Goal: Navigation & Orientation: Find specific page/section

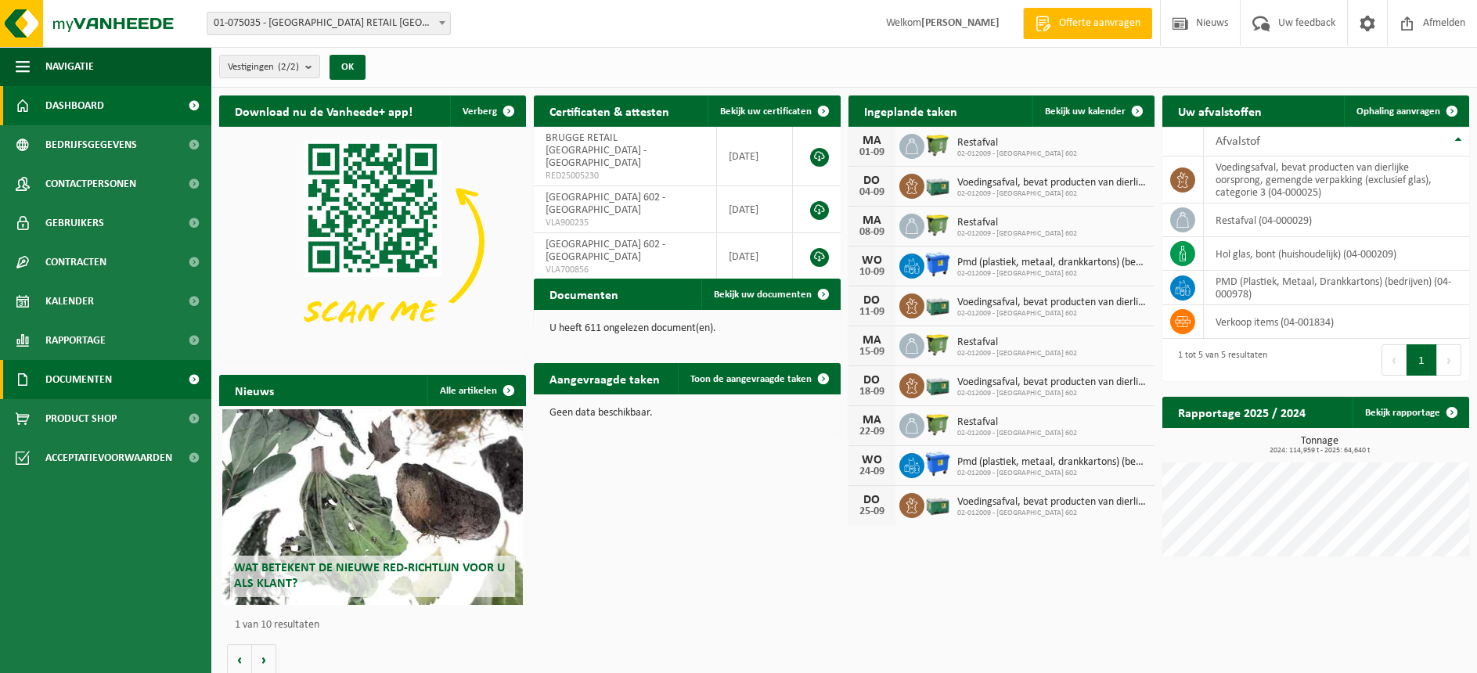
click at [92, 380] on span "Documenten" at bounding box center [78, 379] width 67 height 39
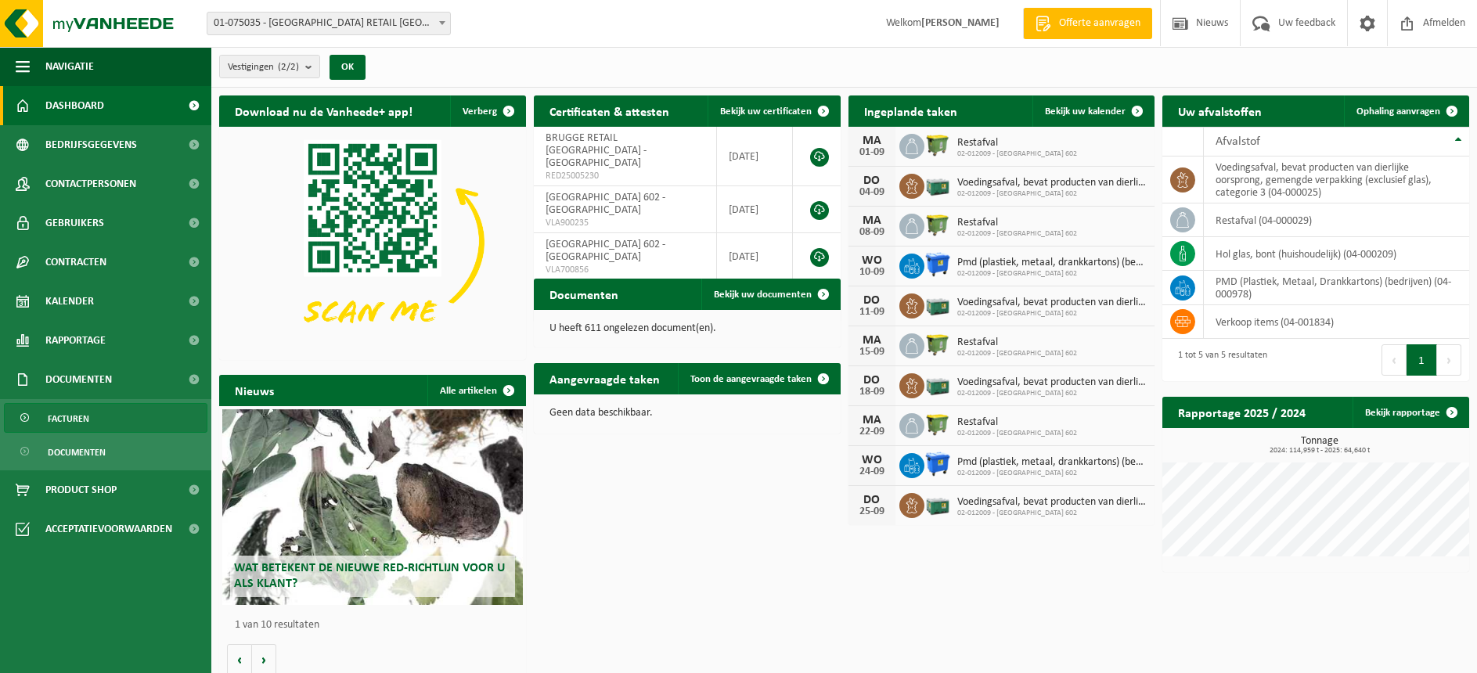
click at [66, 417] on span "Facturen" at bounding box center [68, 419] width 41 height 30
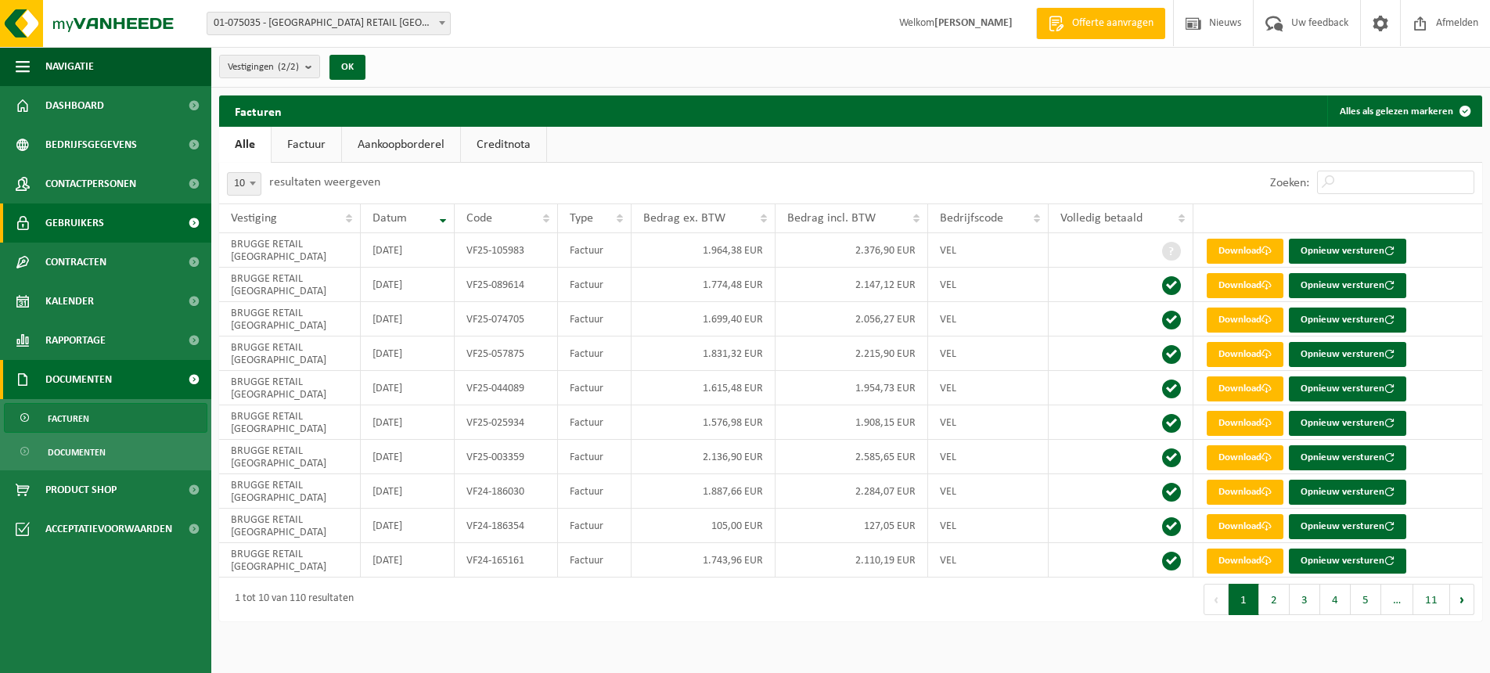
click at [80, 222] on span "Gebruikers" at bounding box center [74, 223] width 59 height 39
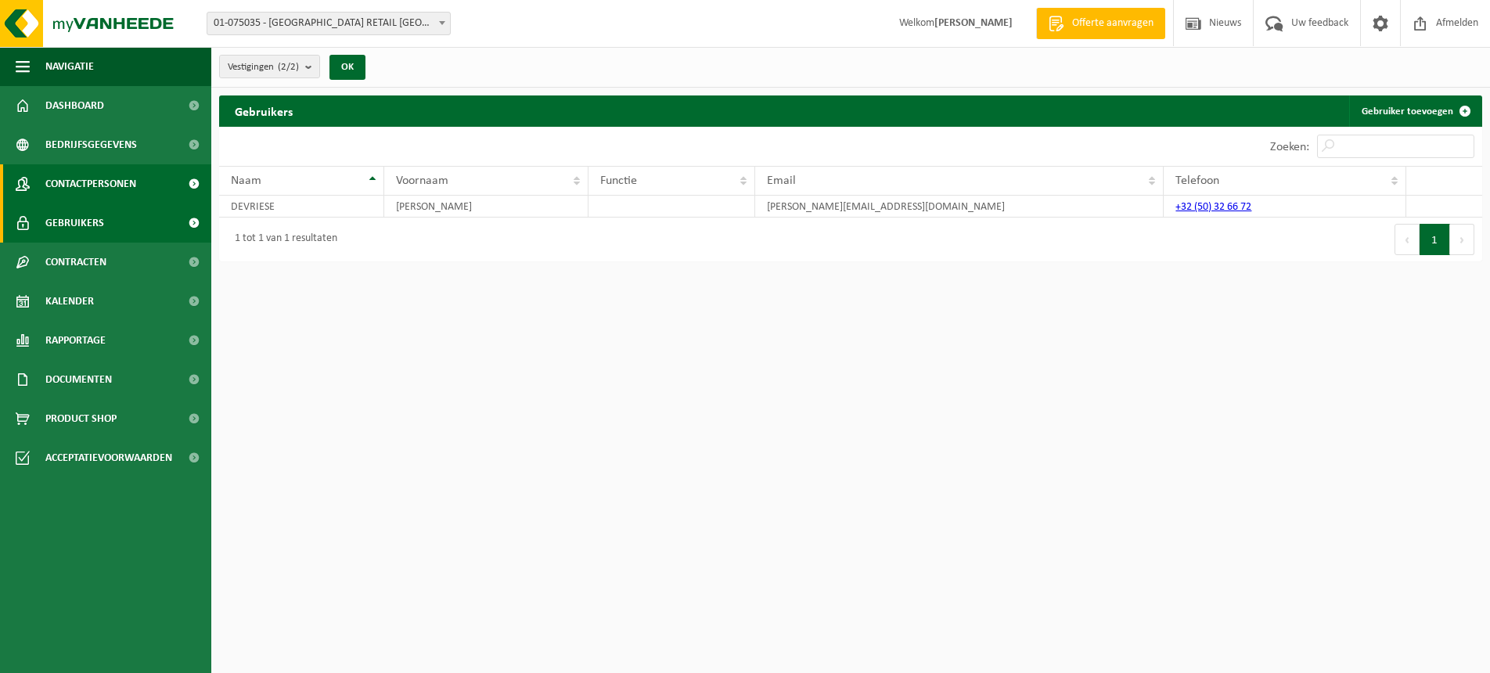
click at [79, 185] on span "Contactpersonen" at bounding box center [90, 183] width 91 height 39
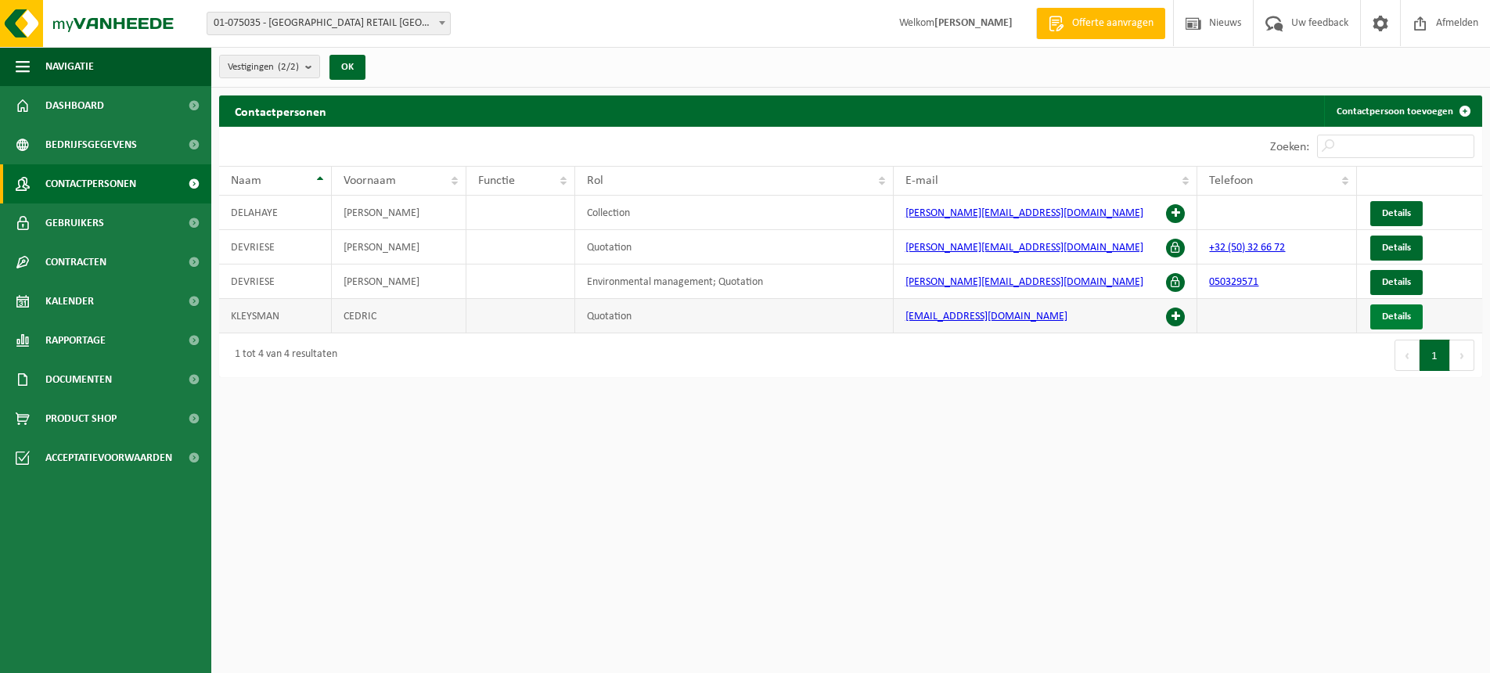
click at [1403, 319] on span "Details" at bounding box center [1396, 317] width 29 height 10
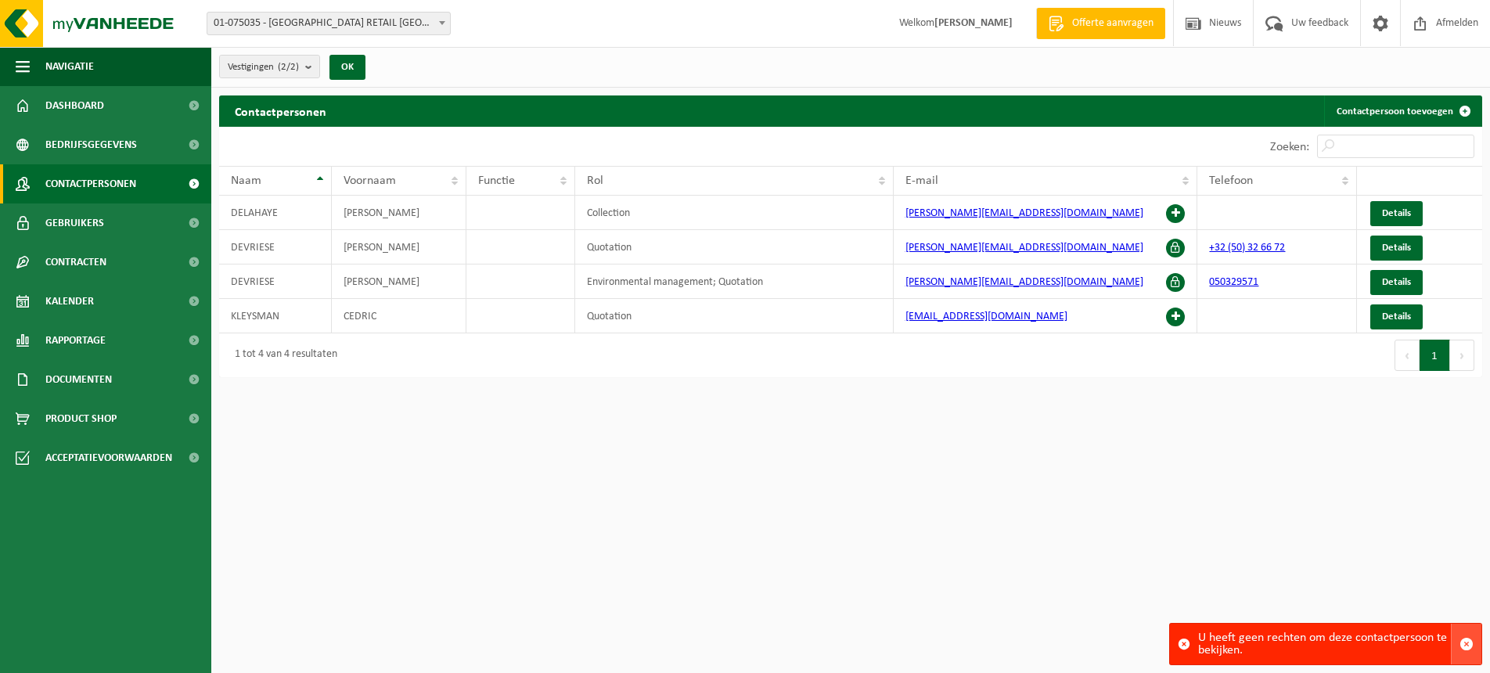
click at [1465, 644] on span "button" at bounding box center [1467, 644] width 14 height 14
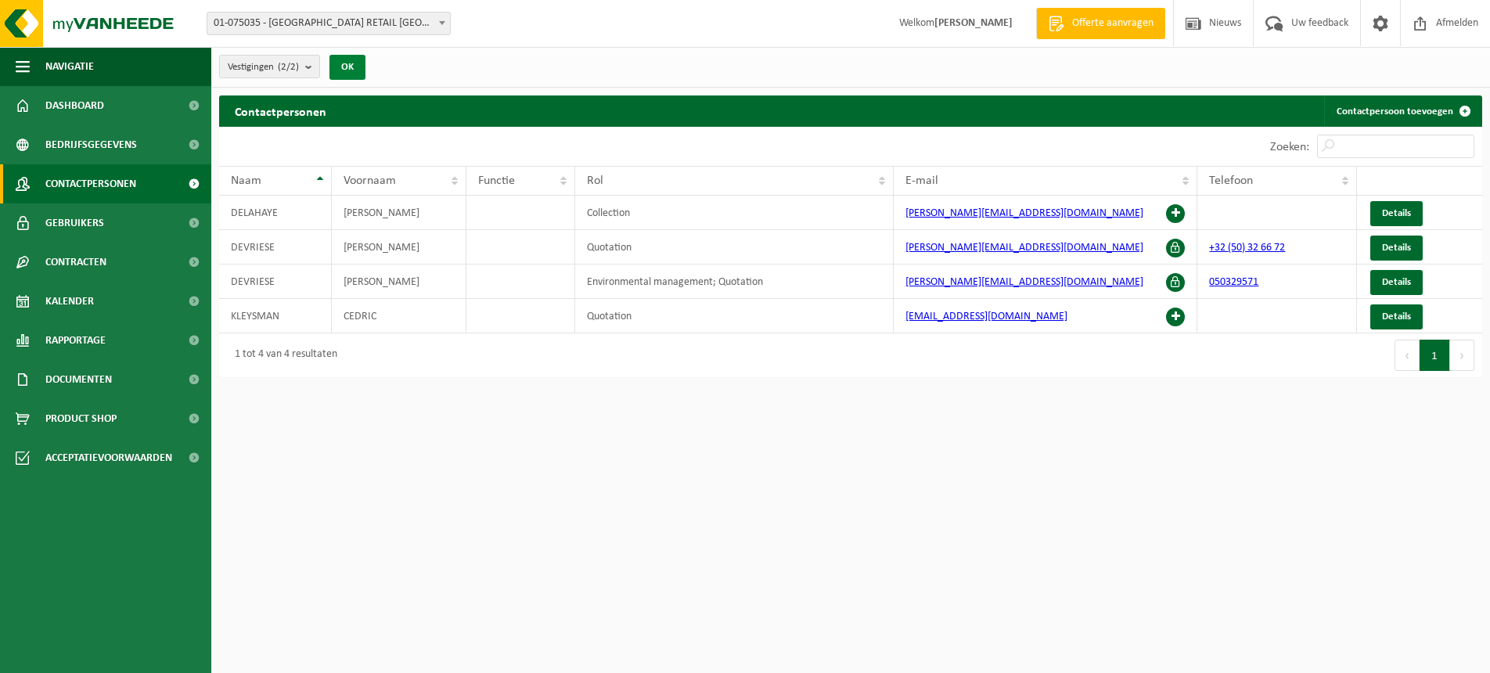
drag, startPoint x: 344, startPoint y: 72, endPoint x: 333, endPoint y: 78, distance: 12.6
click at [342, 73] on button "OK" at bounding box center [348, 67] width 36 height 25
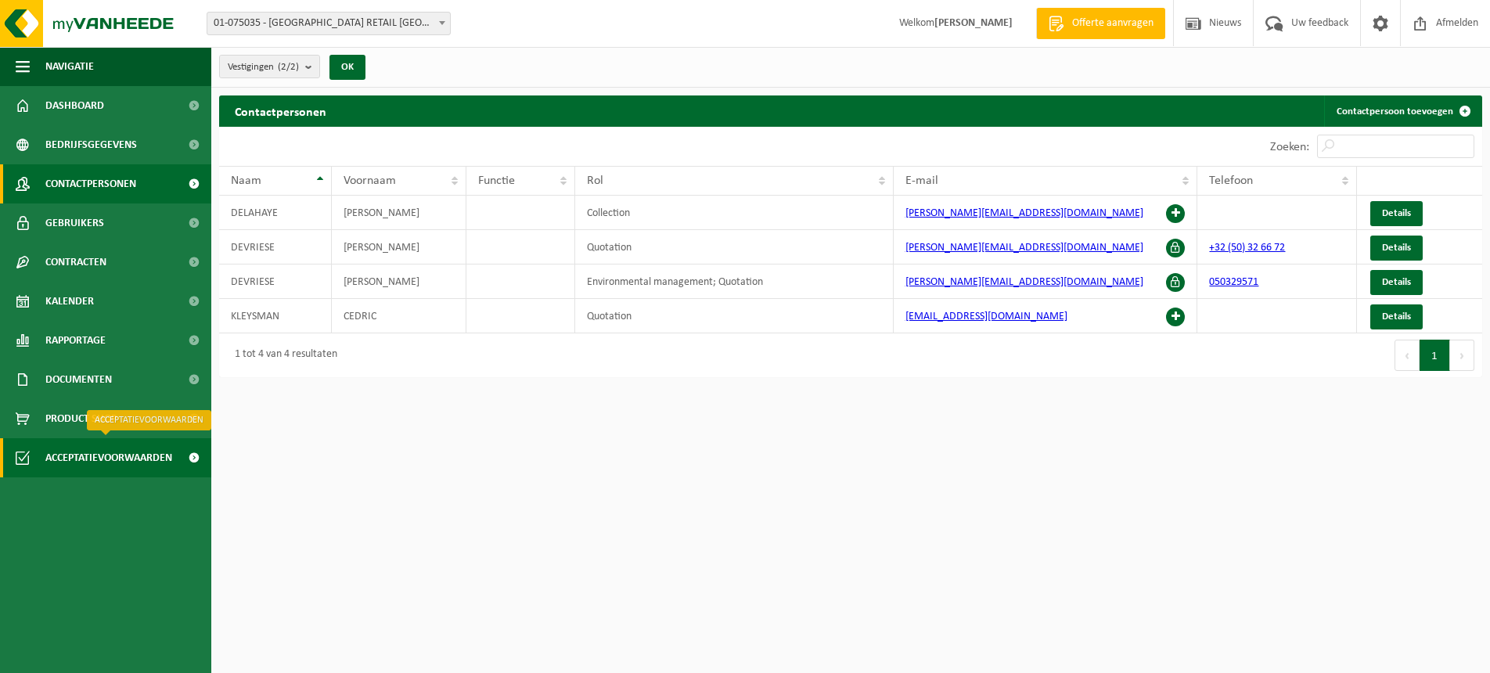
click at [106, 456] on span "Acceptatievoorwaarden" at bounding box center [108, 457] width 127 height 39
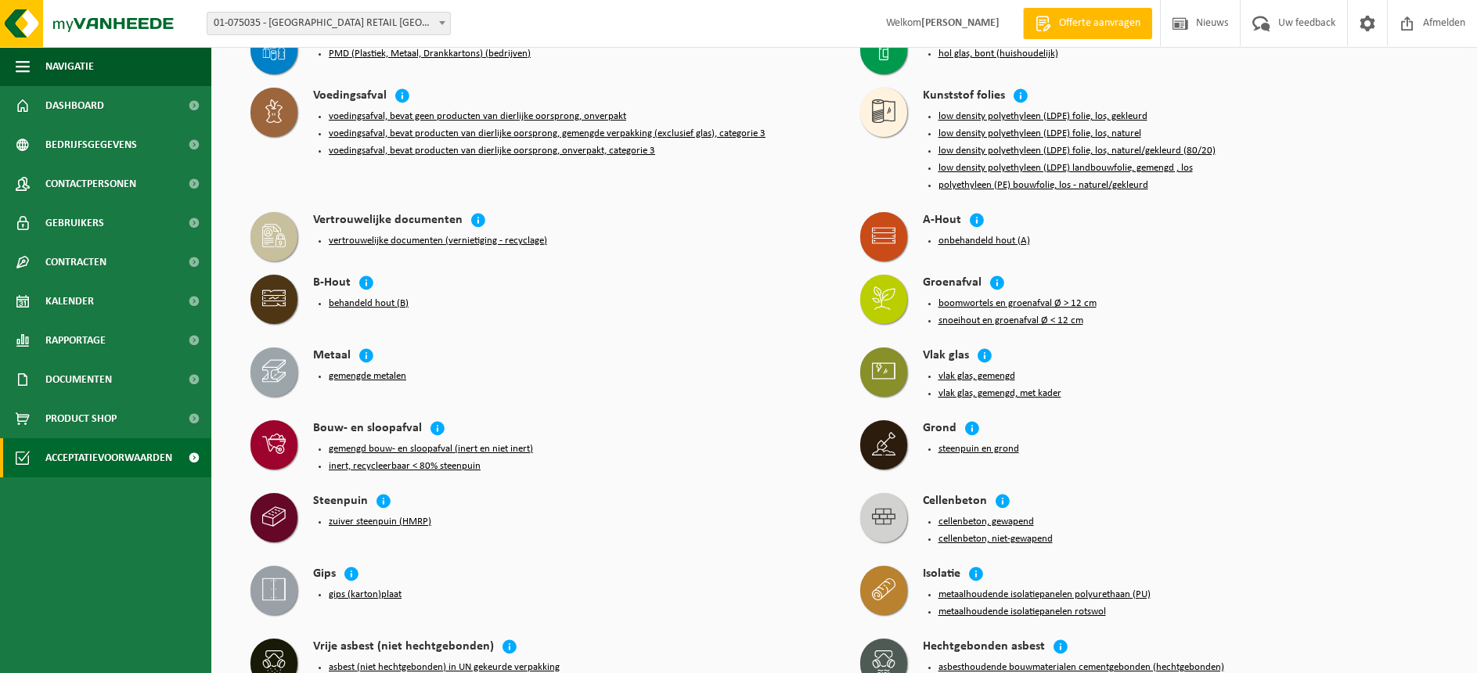
scroll to position [235, 0]
